Goal: Task Accomplishment & Management: Manage account settings

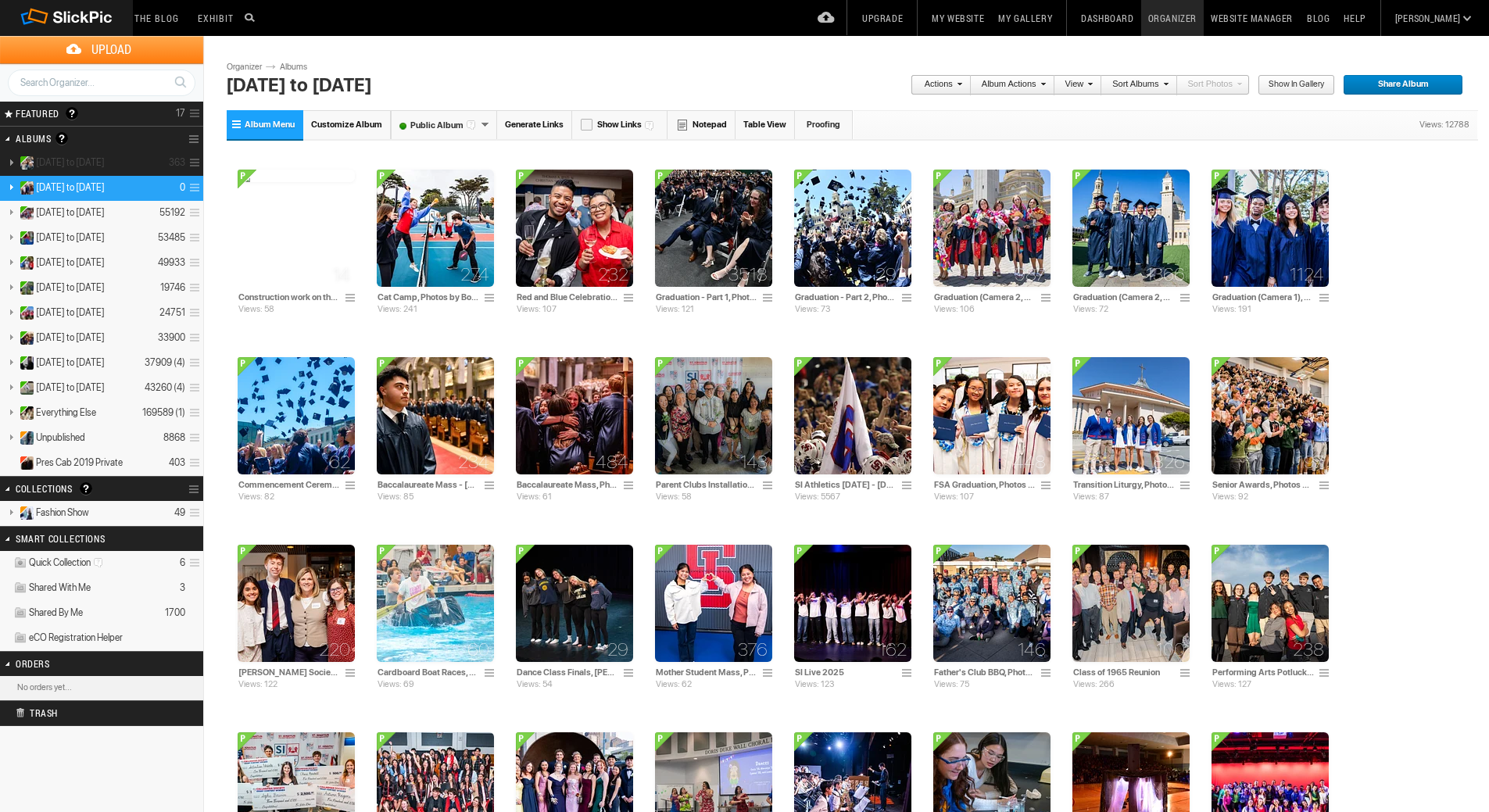
click at [105, 163] on span "[DATE] to [DATE]" at bounding box center [70, 163] width 68 height 13
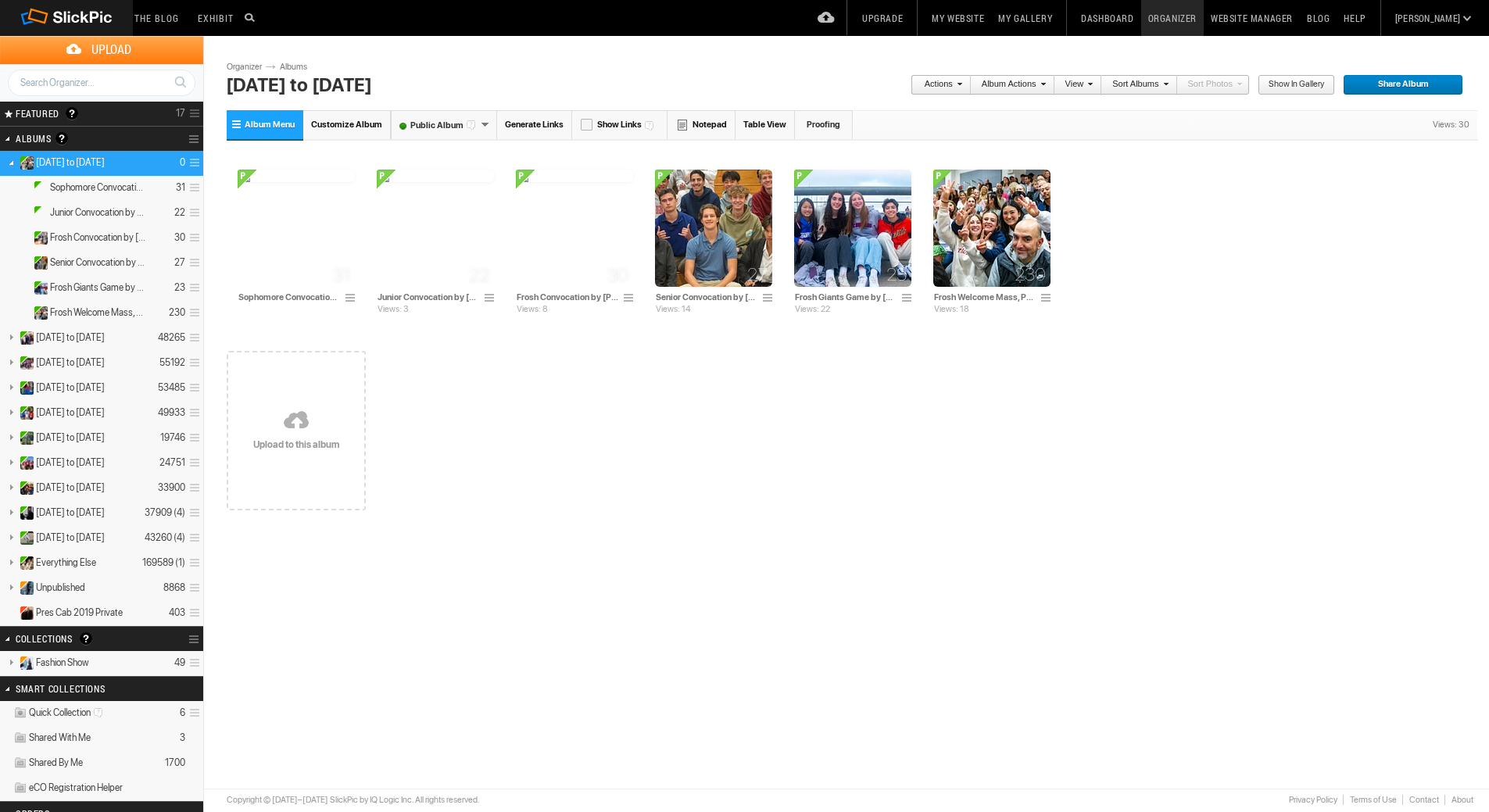
click at [192, 163] on span at bounding box center [192, 163] width 14 height 26
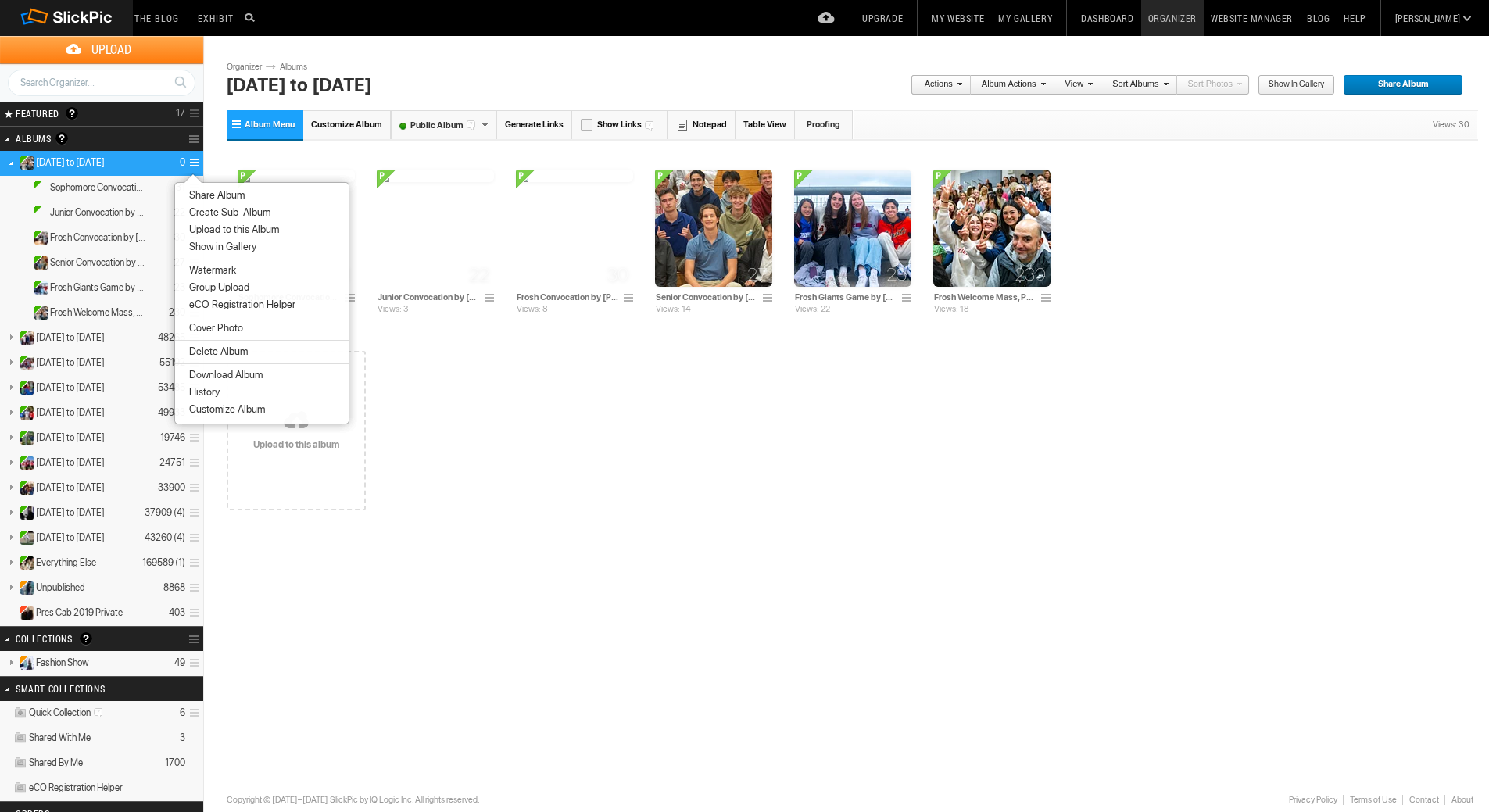
click at [201, 208] on span "Create Sub-Album" at bounding box center [227, 212] width 86 height 13
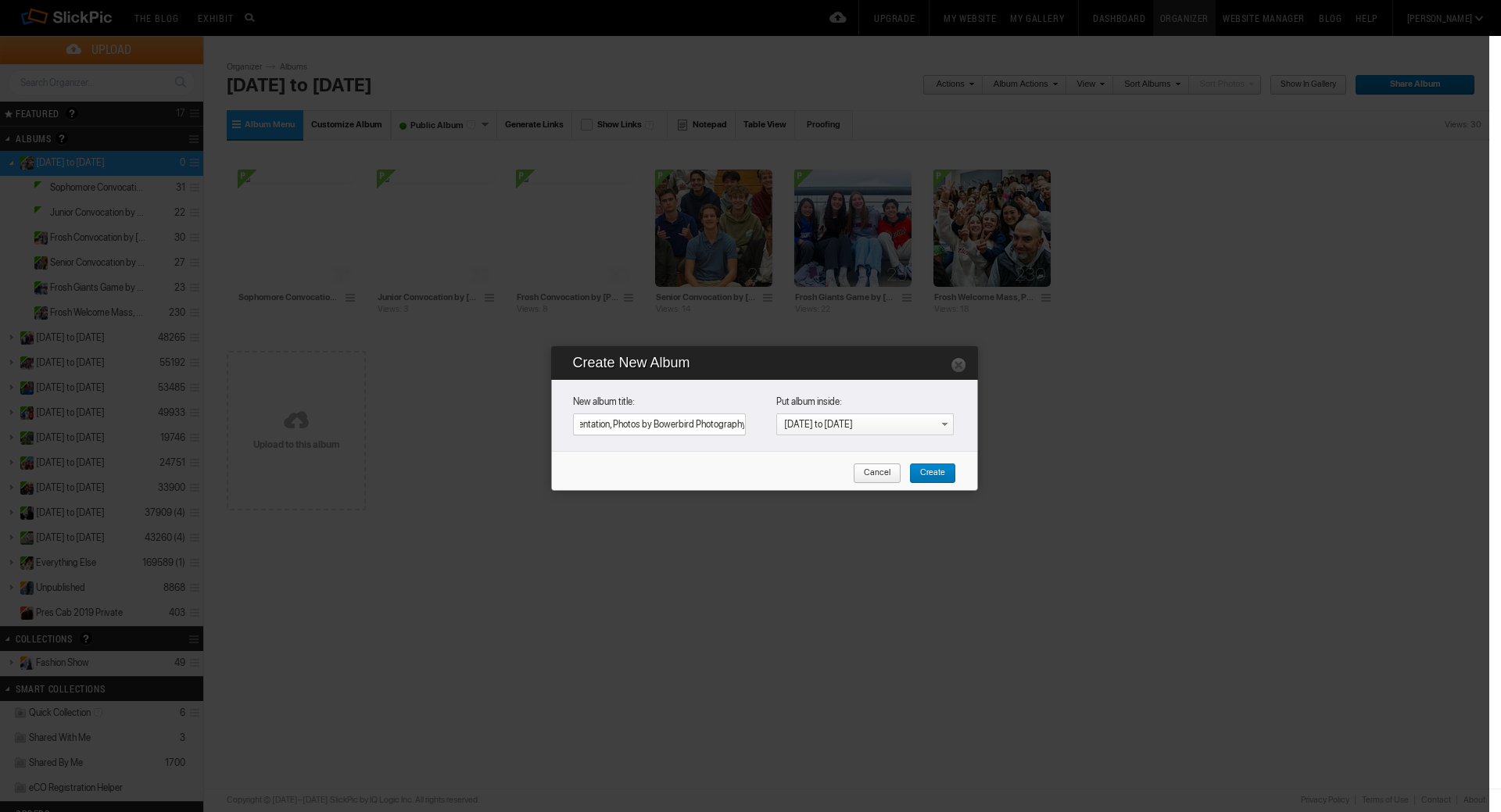
scroll to position [0, 76]
type input "FSA 6th Grade Orientation, Photos by Bowerbird Photography"
click at [933, 473] on span "Create" at bounding box center [926, 473] width 36 height 20
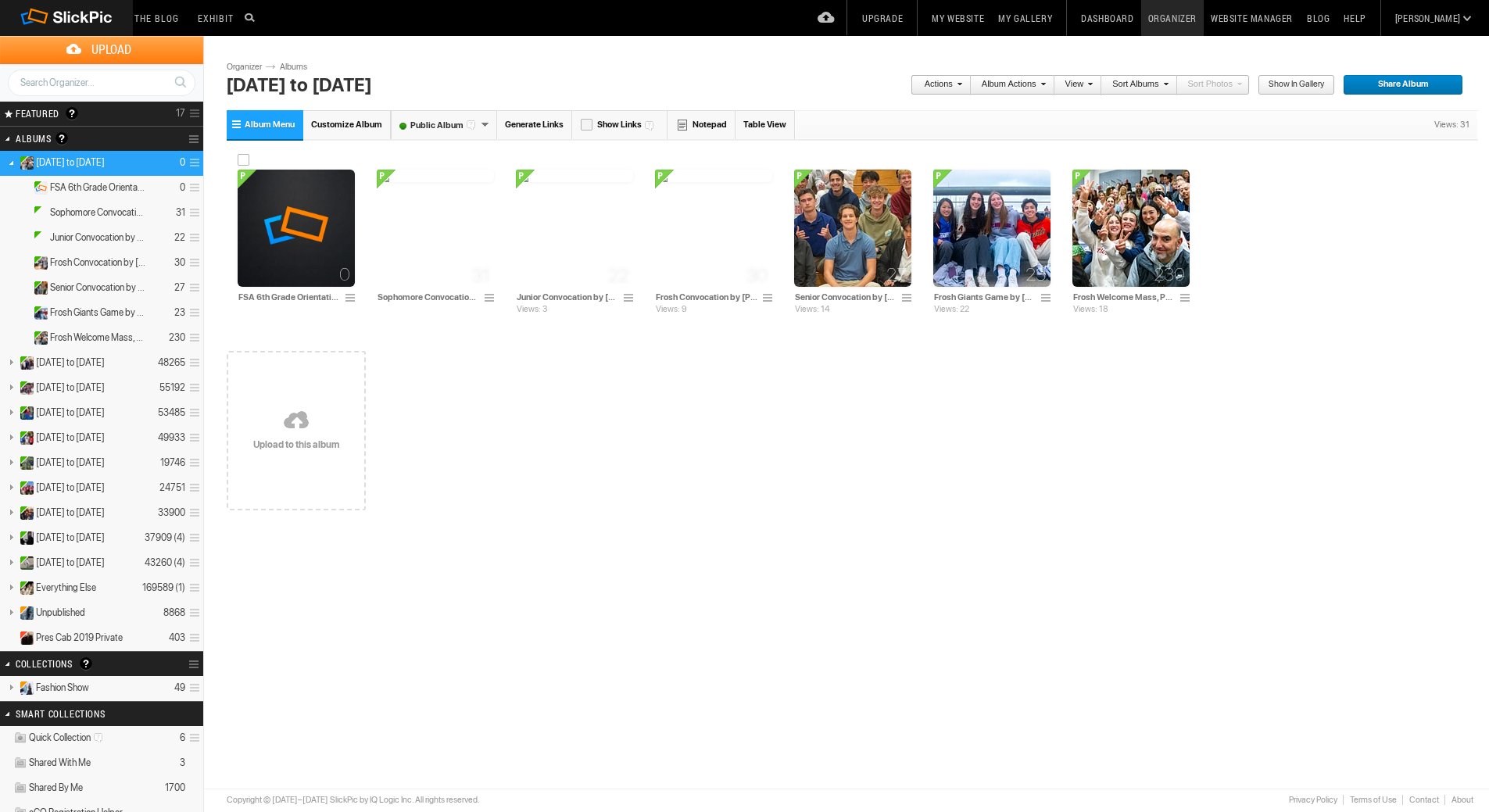
click at [286, 224] on img at bounding box center [296, 229] width 118 height 117
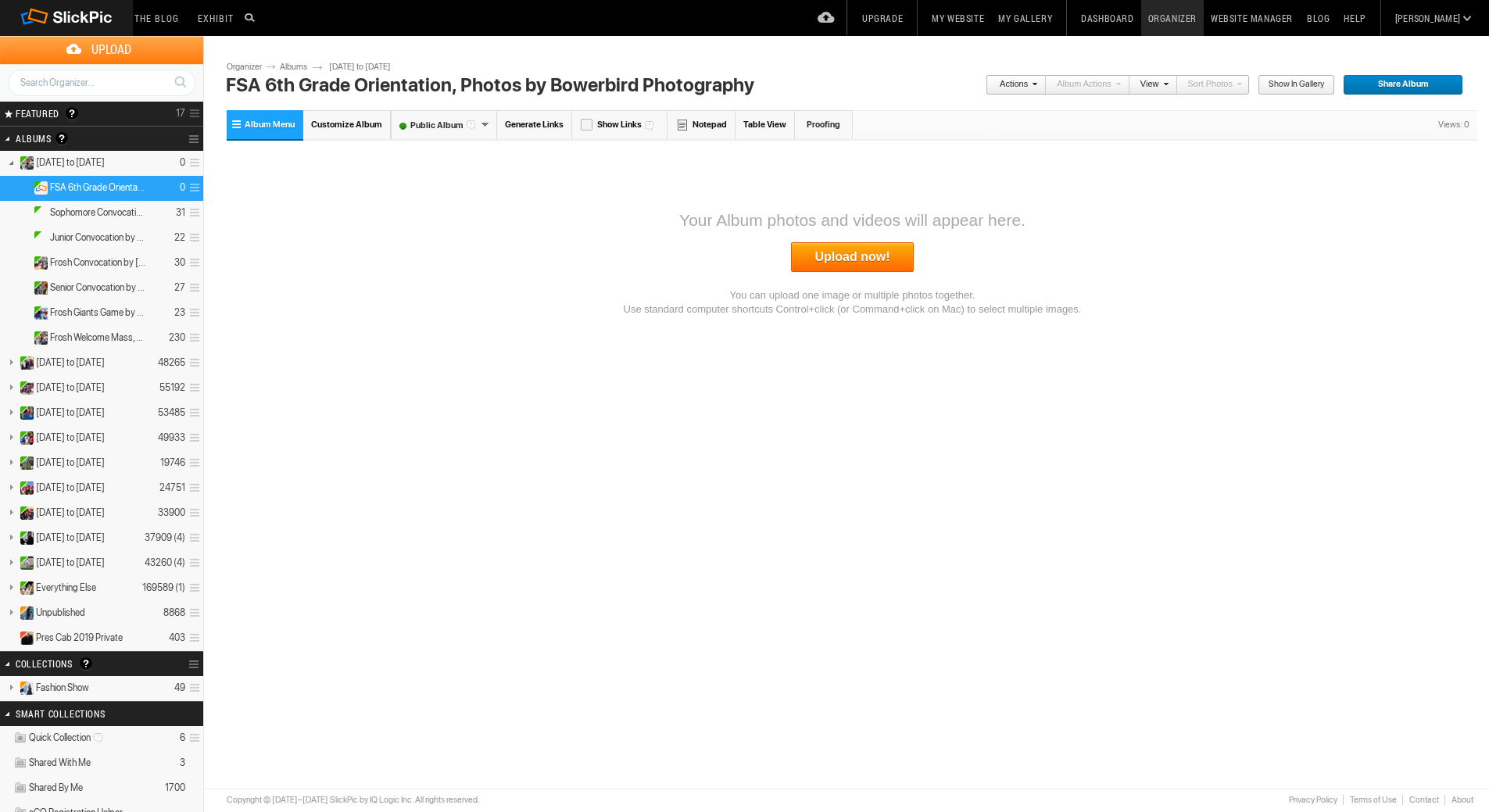
click at [842, 260] on link "Upload now!" at bounding box center [852, 257] width 123 height 30
